Goal: Information Seeking & Learning: Learn about a topic

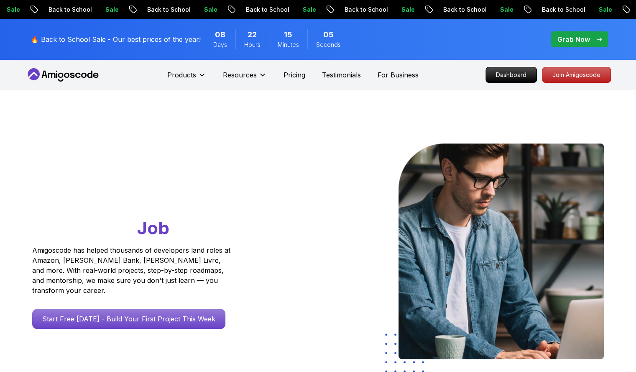
click at [59, 74] on icon at bounding box center [60, 75] width 5 height 5
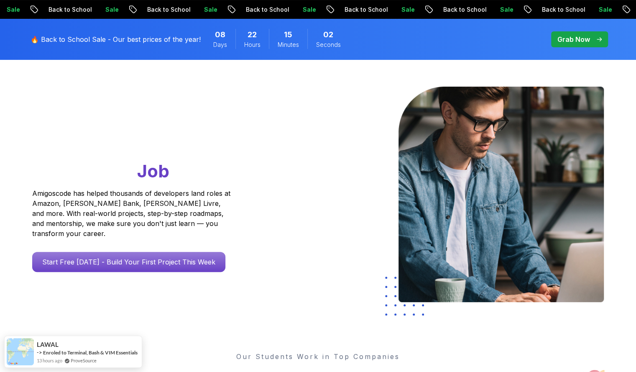
scroll to position [56, 0]
click at [62, 37] on p "🔥 Back to School Sale - Our best prices of the year!" at bounding box center [116, 39] width 170 height 10
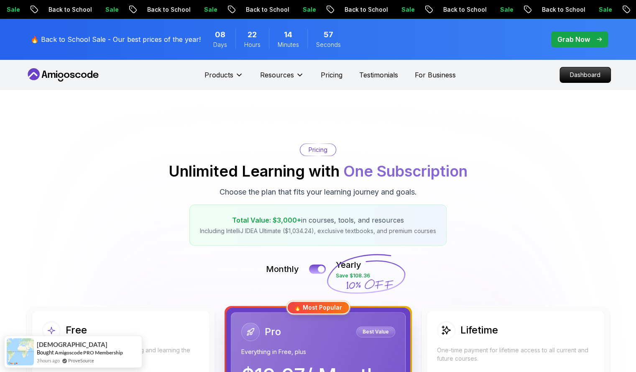
click at [58, 74] on icon at bounding box center [60, 75] width 5 height 5
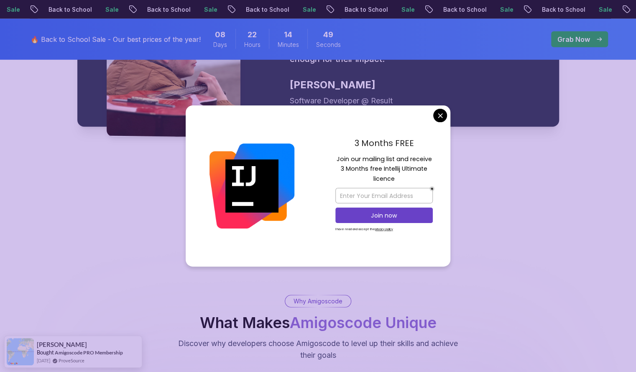
scroll to position [1408, 0]
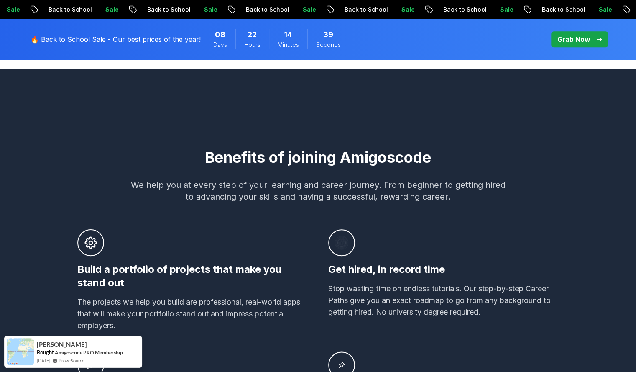
scroll to position [407, 0]
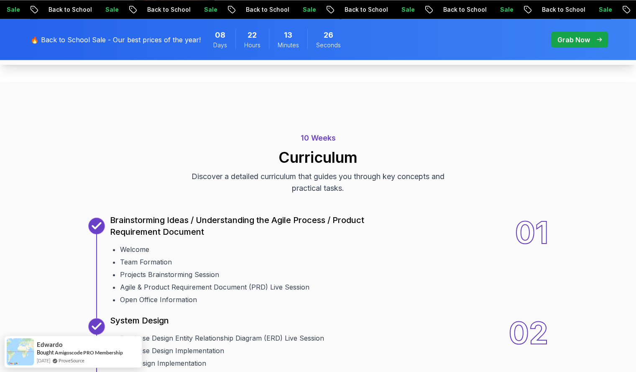
scroll to position [939, 0]
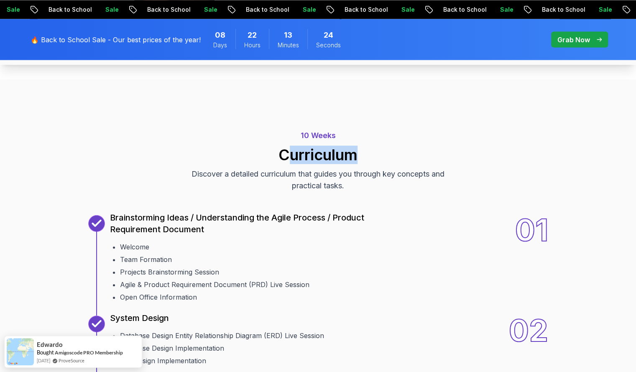
drag, startPoint x: 283, startPoint y: 155, endPoint x: 364, endPoint y: 156, distance: 81.2
click at [364, 156] on h2 "Curriculum" at bounding box center [319, 154] width 586 height 17
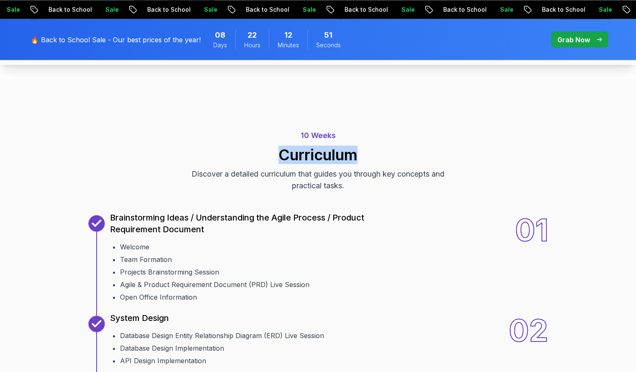
drag, startPoint x: 280, startPoint y: 152, endPoint x: 376, endPoint y: 146, distance: 96.0
click at [376, 146] on h2 "Curriculum" at bounding box center [319, 154] width 586 height 17
copy h2 "Curriculum"
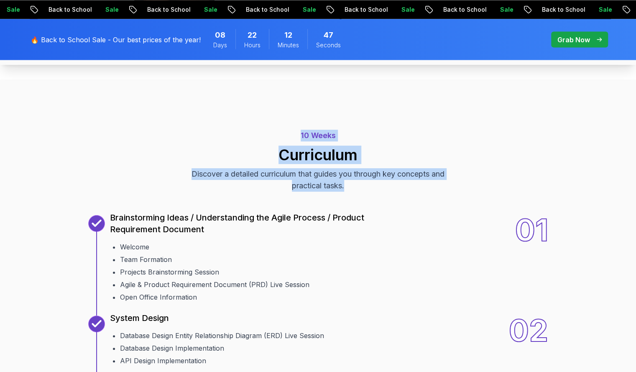
drag, startPoint x: 299, startPoint y: 134, endPoint x: 396, endPoint y: 186, distance: 109.5
click at [396, 186] on div "10 Weeks Curriculum Discover a detailed curriculum that guides you through key …" at bounding box center [319, 161] width 586 height 62
copy div "10 Weeks Curriculum Discover a detailed curriculum that guides you through key …"
click at [89, 175] on div "10 Weeks Curriculum Discover a detailed curriculum that guides you through key …" at bounding box center [319, 161] width 586 height 62
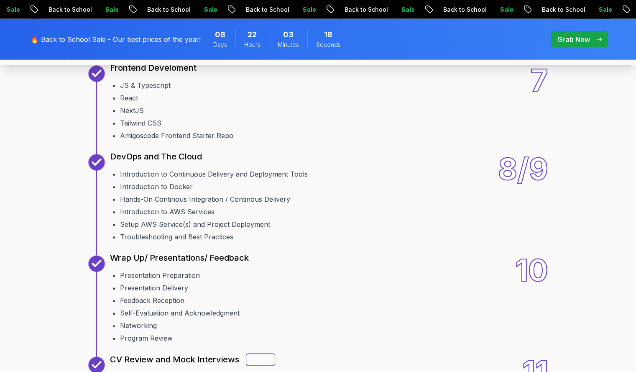
scroll to position [1307, 0]
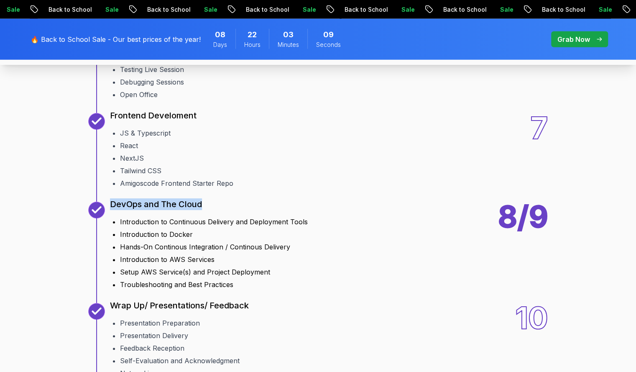
drag, startPoint x: 110, startPoint y: 202, endPoint x: 211, endPoint y: 201, distance: 100.8
click at [211, 202] on div "DevOps and The Cloud" at bounding box center [209, 208] width 198 height 12
copy p "DevOps and The Cloud"
click at [548, 239] on div "8/9" at bounding box center [523, 246] width 50 height 88
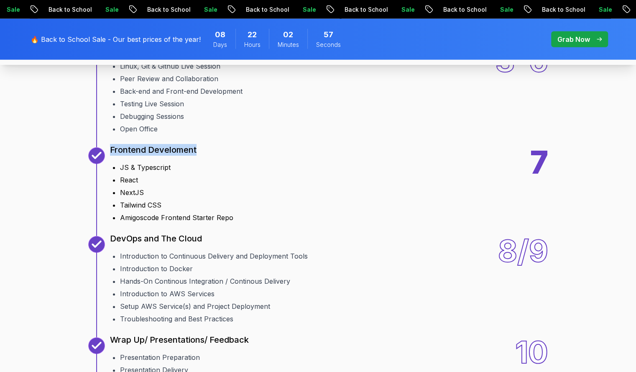
drag, startPoint x: 108, startPoint y: 149, endPoint x: 194, endPoint y: 153, distance: 86.2
click at [194, 153] on div "7 Frontend Develoment JS & Typescript React NextJS Tailwind CSS Amigoscode Fron…" at bounding box center [160, 184] width 145 height 75
copy p "Frontend Develoment"
click at [100, 201] on div at bounding box center [96, 184] width 17 height 75
click at [571, 189] on div "10 Weeks Curriculum Discover a detailed curriculum that guides you through key …" at bounding box center [319, 157] width 586 height 740
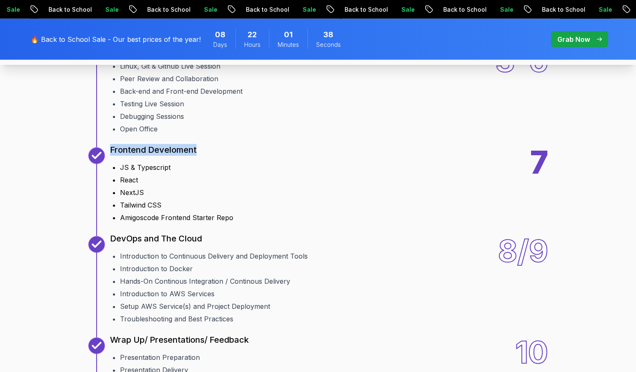
drag, startPoint x: 110, startPoint y: 144, endPoint x: 199, endPoint y: 150, distance: 88.9
click at [199, 150] on div "Frontend Develoment" at bounding box center [171, 153] width 123 height 12
copy p "Frontend Develoment"
click at [550, 278] on div "10 Weeks Curriculum Discover a detailed curriculum that guides you through key …" at bounding box center [319, 157] width 586 height 740
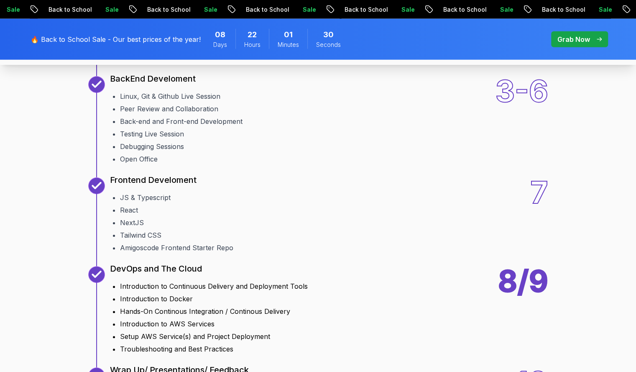
scroll to position [1201, 0]
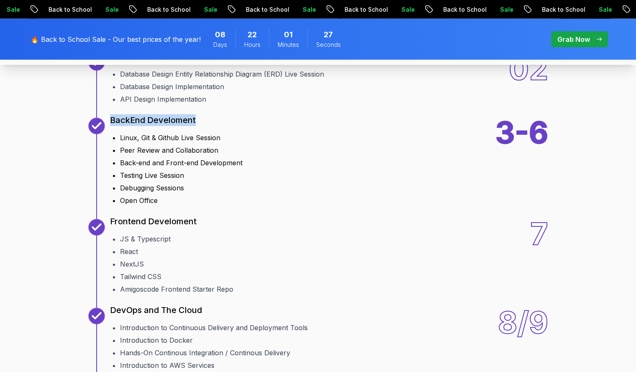
drag, startPoint x: 110, startPoint y: 118, endPoint x: 200, endPoint y: 118, distance: 89.1
click at [200, 118] on div "BackEnd Develoment" at bounding box center [176, 124] width 133 height 12
copy p "BackEnd Develoment"
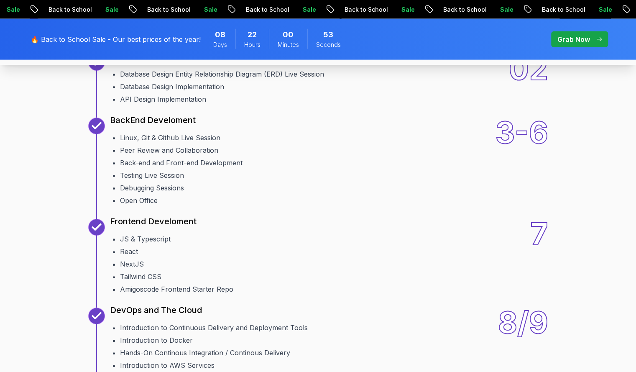
click at [74, 172] on div "10 Weeks Curriculum Discover a detailed curriculum that guides you through key …" at bounding box center [319, 228] width 586 height 740
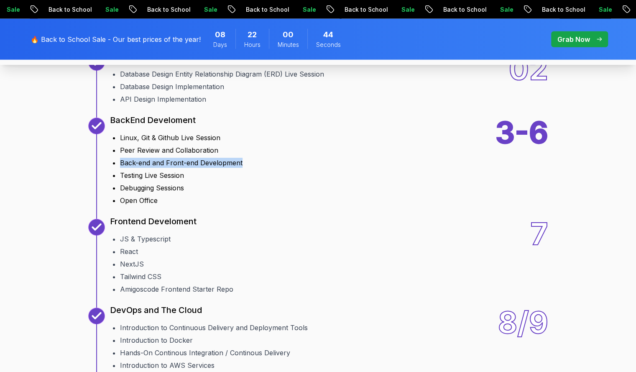
drag, startPoint x: 121, startPoint y: 160, endPoint x: 249, endPoint y: 159, distance: 128.0
click at [249, 159] on div "3-6 BackEnd Develoment Linux, Git & Github Live Session Peer Review and Collabo…" at bounding box center [318, 162] width 460 height 88
copy li "Back-end and Front-end Development"
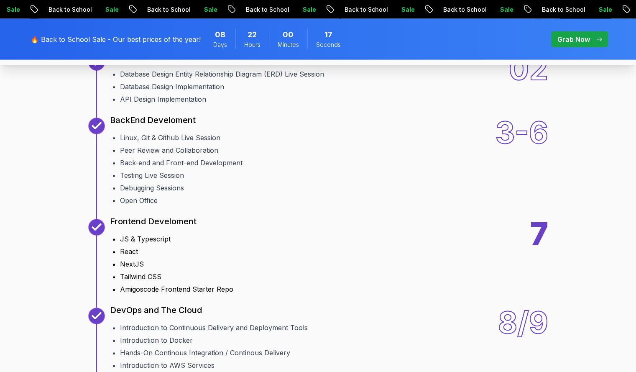
click at [503, 272] on div "7 Frontend Develoment JS & Typescript React NextJS Tailwind CSS Amigoscode Fron…" at bounding box center [318, 256] width 460 height 75
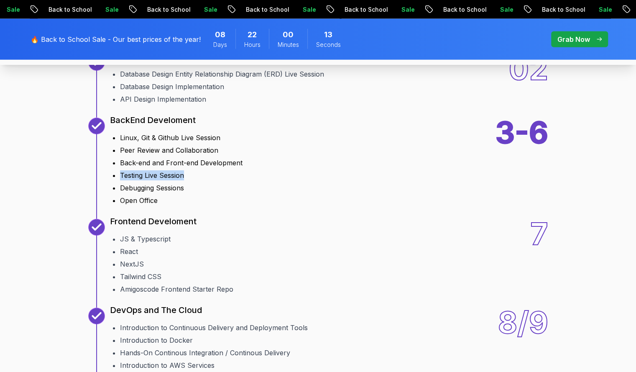
drag, startPoint x: 121, startPoint y: 174, endPoint x: 187, endPoint y: 174, distance: 65.7
click at [187, 174] on li "Testing Live Session" at bounding box center [181, 175] width 123 height 10
copy li "Testing Live Session"
click at [503, 186] on div "3-6" at bounding box center [521, 162] width 53 height 88
drag, startPoint x: 120, startPoint y: 186, endPoint x: 185, endPoint y: 189, distance: 65.3
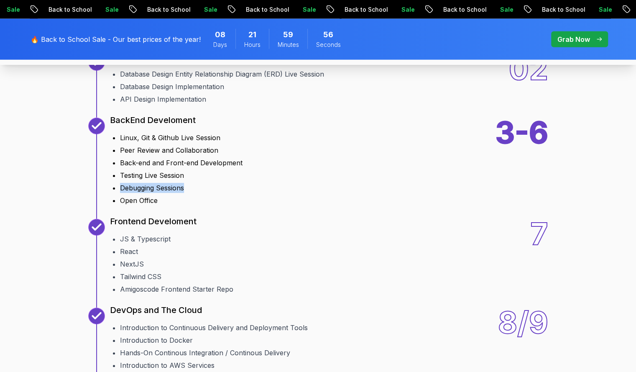
click at [185, 189] on li "Debugging Sessions" at bounding box center [181, 188] width 123 height 10
copy li "Debugging Sessions"
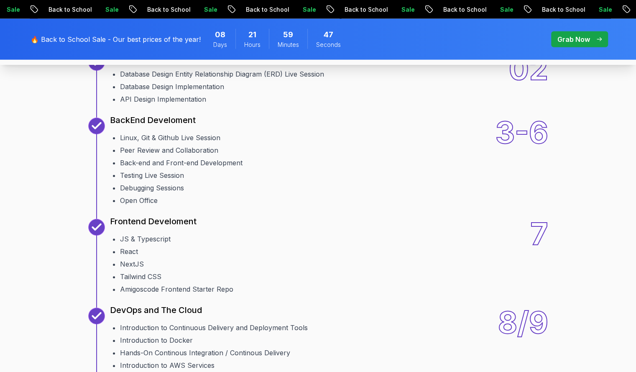
click at [572, 189] on div "10 Weeks Curriculum Discover a detailed curriculum that guides you through key …" at bounding box center [319, 228] width 586 height 740
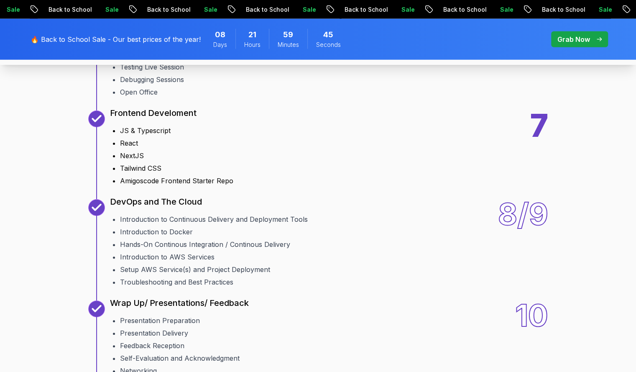
scroll to position [1310, 0]
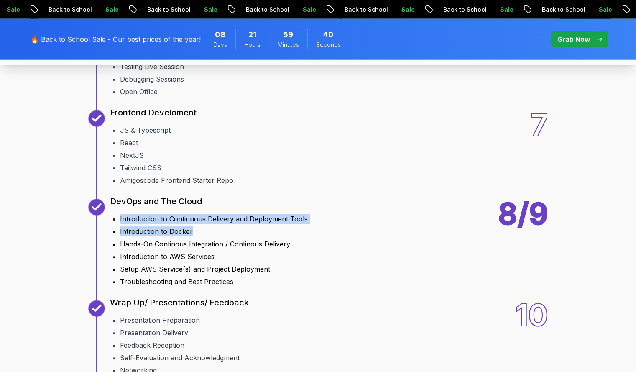
drag, startPoint x: 120, startPoint y: 216, endPoint x: 214, endPoint y: 230, distance: 95.7
click at [214, 230] on ul "Introduction to Continuous Delivery and Deployment Tools Introduction to Docker…" at bounding box center [209, 248] width 198 height 76
copy ul "Introduction to Continuous Delivery and Deployment Tools Introduction to Docker"
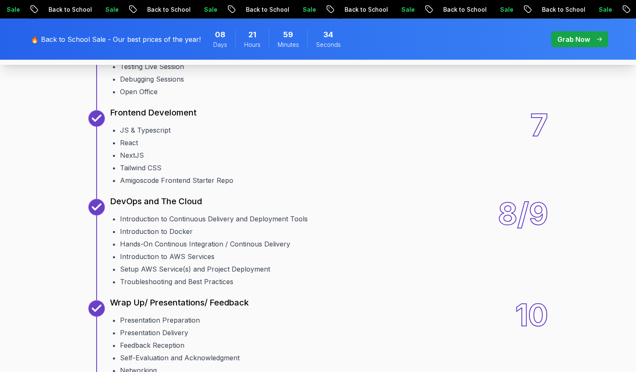
click at [555, 277] on div "10 Weeks Curriculum Discover a detailed curriculum that guides you through key …" at bounding box center [319, 119] width 586 height 740
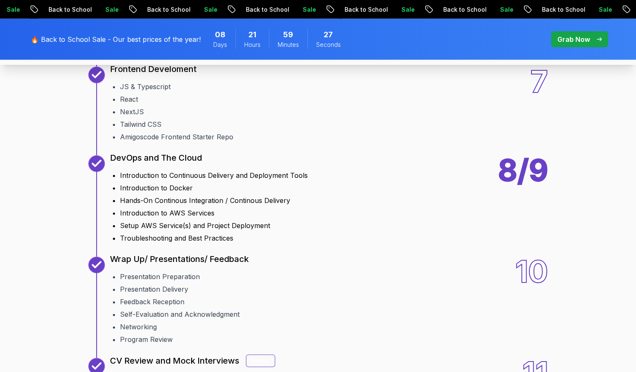
scroll to position [1354, 0]
